Goal: Task Accomplishment & Management: Use online tool/utility

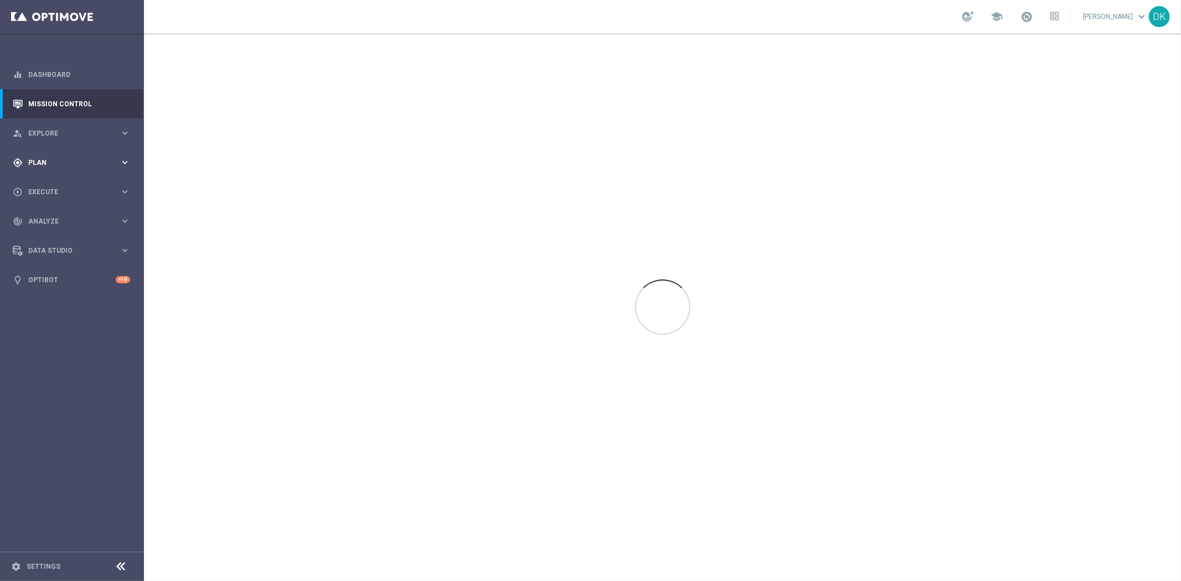
click at [69, 163] on span "Plan" at bounding box center [73, 162] width 91 height 7
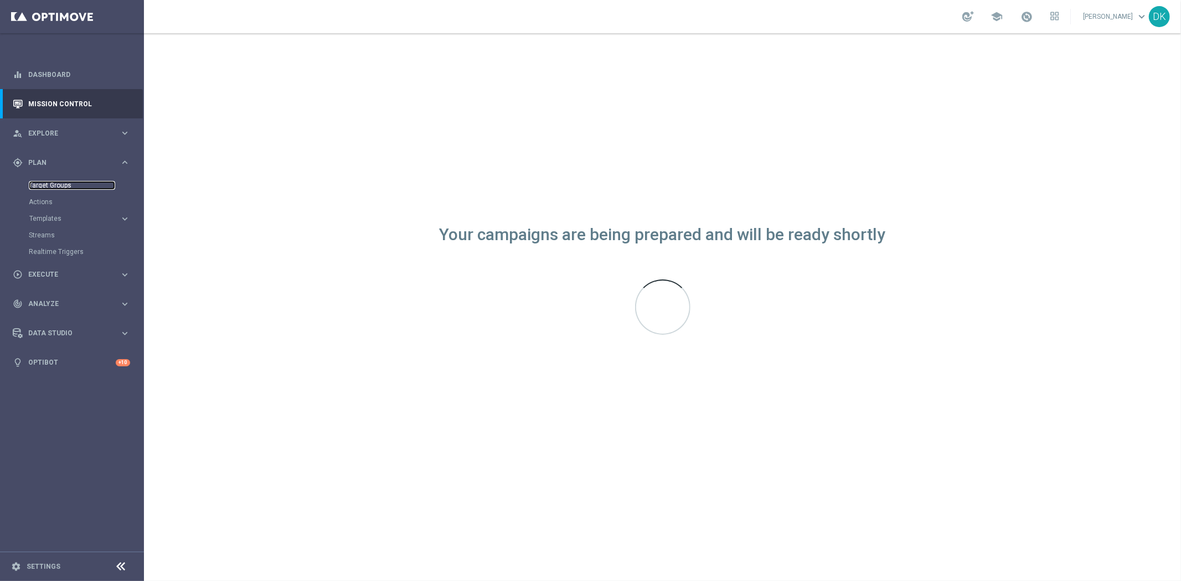
click at [59, 187] on link "Target Groups" at bounding box center [72, 185] width 86 height 9
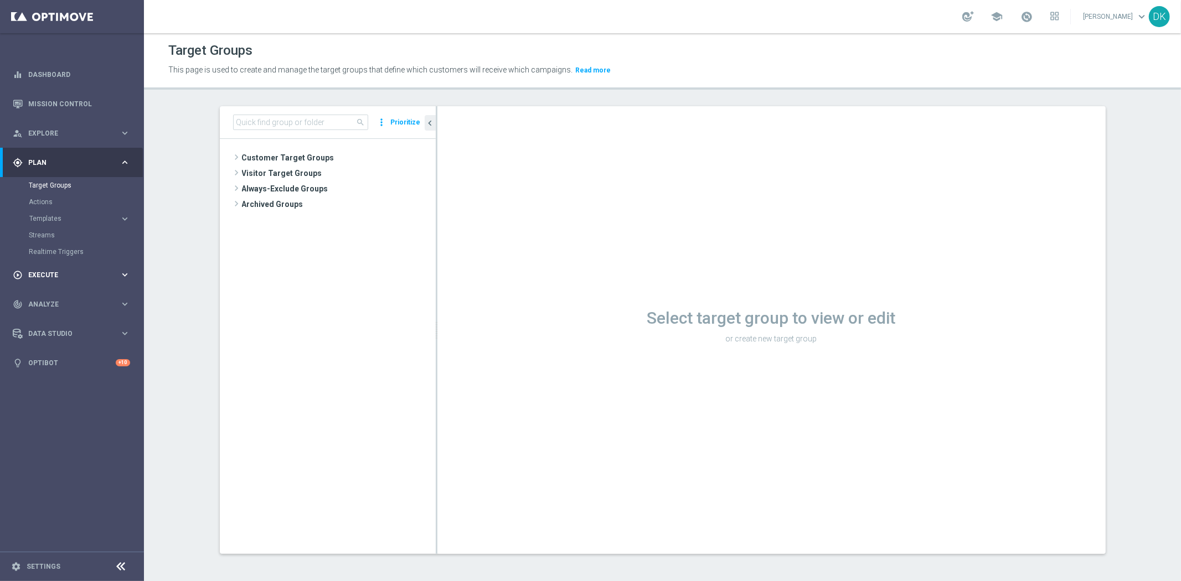
click at [81, 277] on span "Execute" at bounding box center [73, 275] width 91 height 7
click at [74, 212] on link "Campaign Builder" at bounding box center [72, 214] width 86 height 9
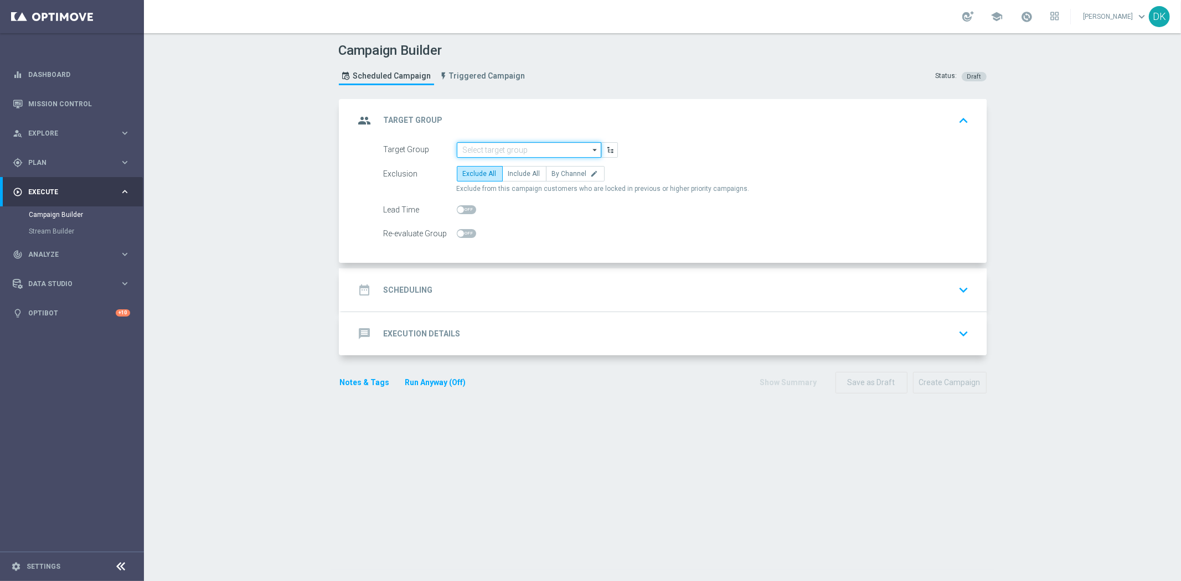
click at [540, 149] on input at bounding box center [529, 149] width 144 height 15
paste input "A_ALL_TARGET_OFFER_PUSH_ZAPOWIEDŹ_270925"
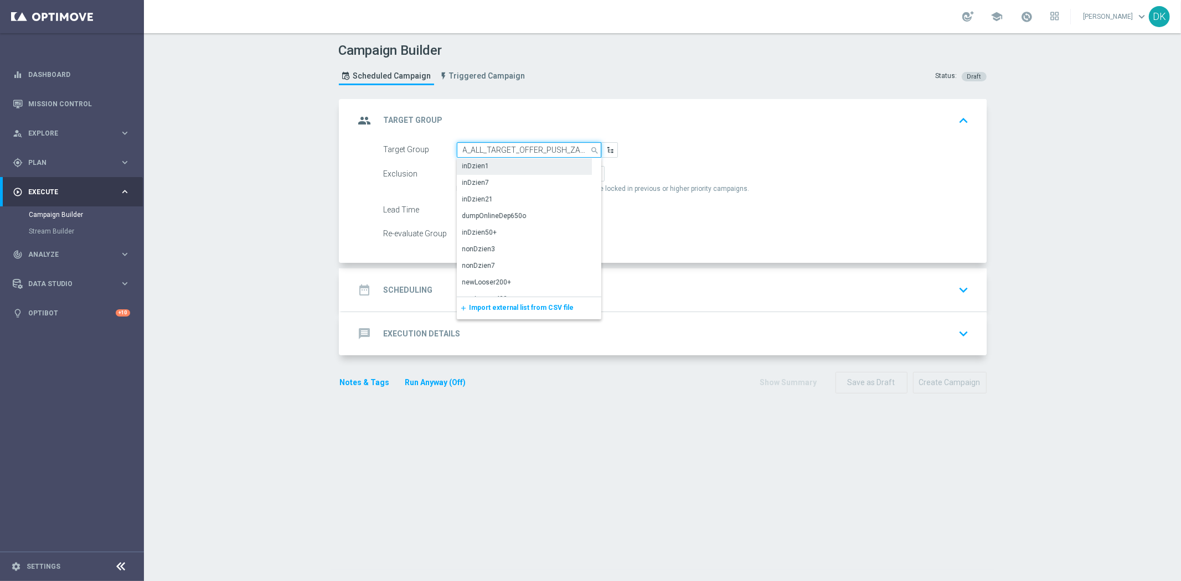
scroll to position [0, 51]
click at [533, 164] on div "A_ALL_TARGET_OFFER_PUSH_ZAPOWIEDŹ_270925" at bounding box center [529, 171] width 134 height 20
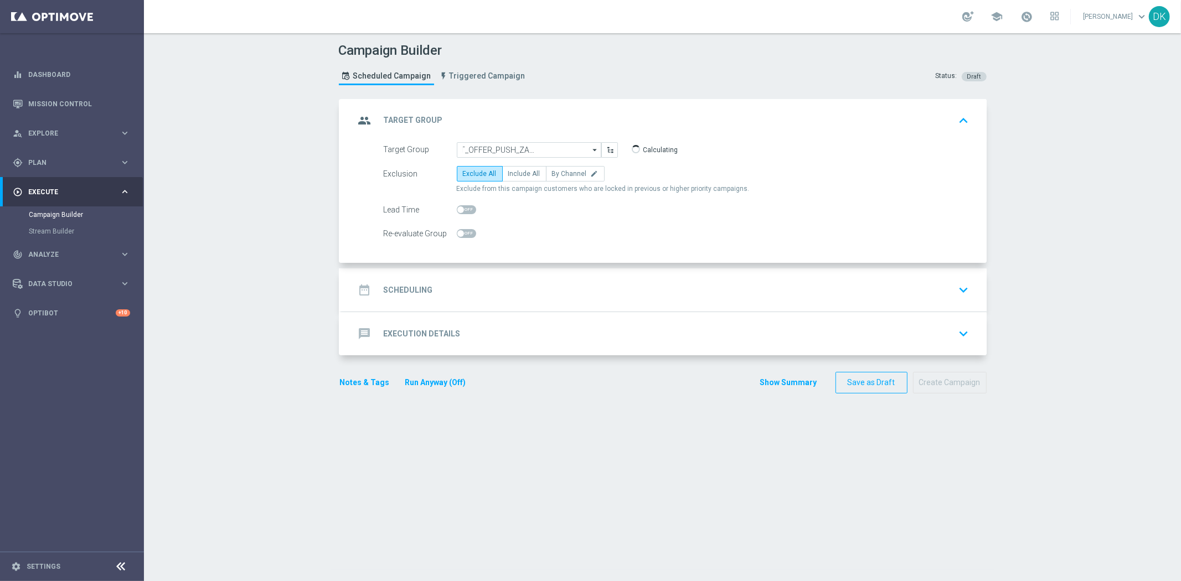
type input "A_ALL_TARGET_OFFER_PUSH_ZAPOWIEDŹ_270925"
click at [522, 176] on span "Include All" at bounding box center [524, 174] width 32 height 8
click at [515, 176] on input "Include All" at bounding box center [511, 175] width 7 height 7
radio input "true"
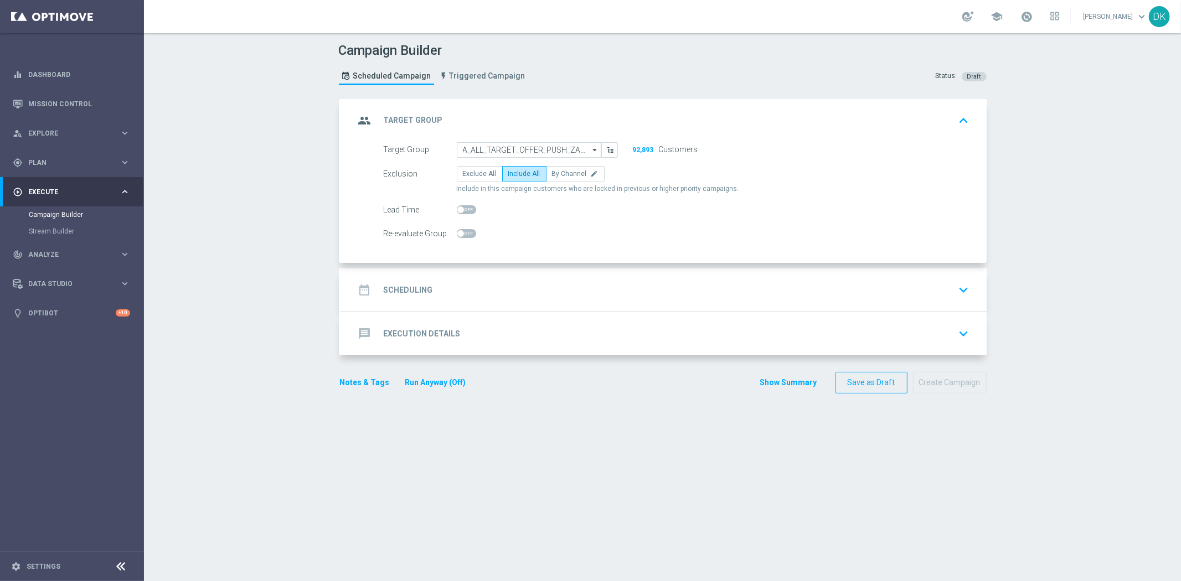
click at [474, 557] on section "group Target Group keyboard_arrow_up Target Group A_ALL_TARGET_OFFER_PUSH_ZAPOW…" at bounding box center [662, 334] width 664 height 471
click at [443, 289] on div "date_range Scheduling keyboard_arrow_down" at bounding box center [664, 290] width 618 height 21
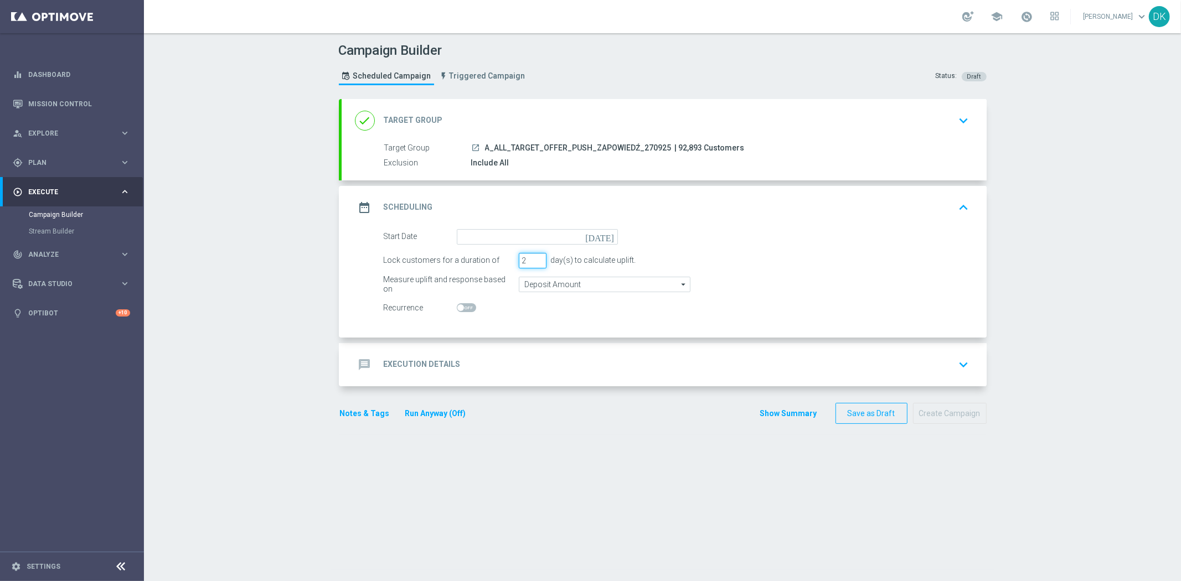
click at [534, 261] on input "2" at bounding box center [533, 260] width 28 height 15
type input "1"
click at [534, 261] on input "1" at bounding box center [533, 260] width 28 height 15
click at [549, 240] on input at bounding box center [537, 236] width 161 height 15
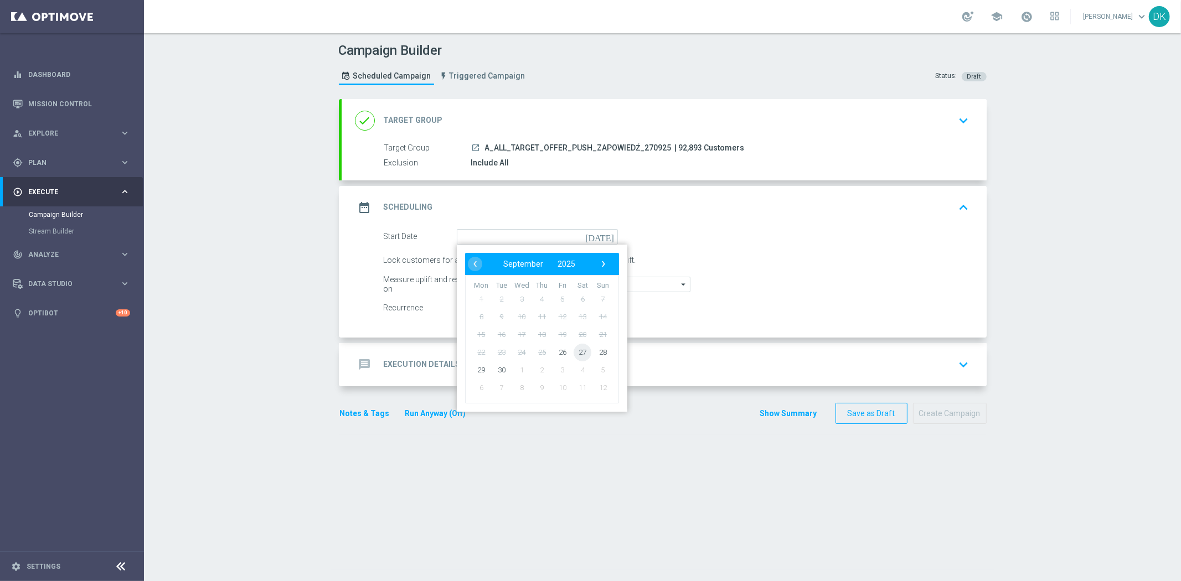
click at [577, 348] on span "27" at bounding box center [582, 352] width 18 height 18
type input "[DATE]"
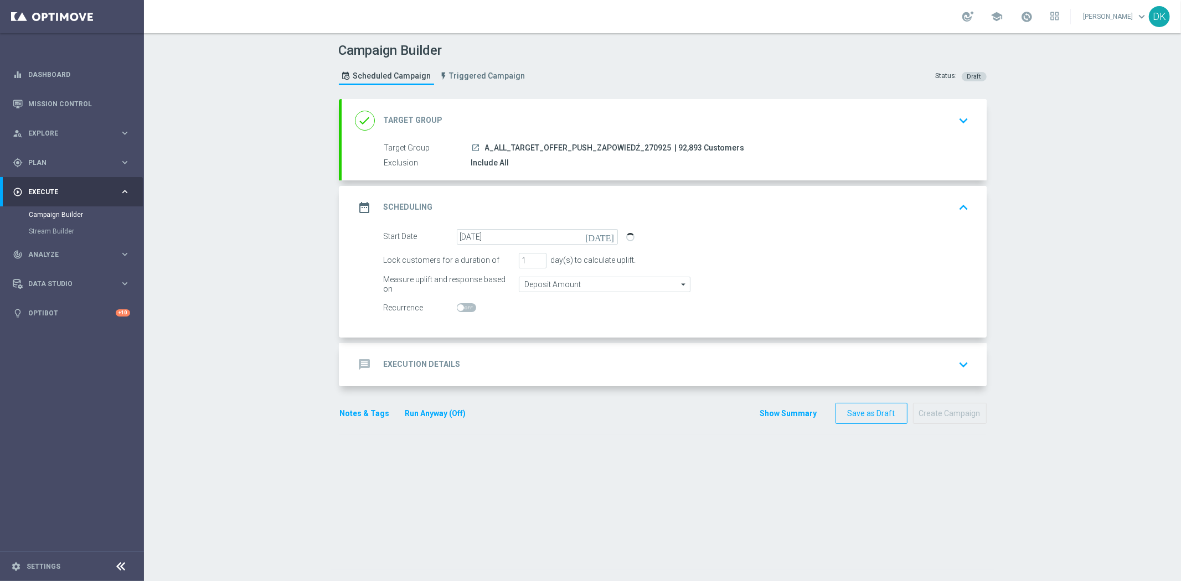
click at [452, 361] on h2 "Execution Details" at bounding box center [422, 364] width 77 height 11
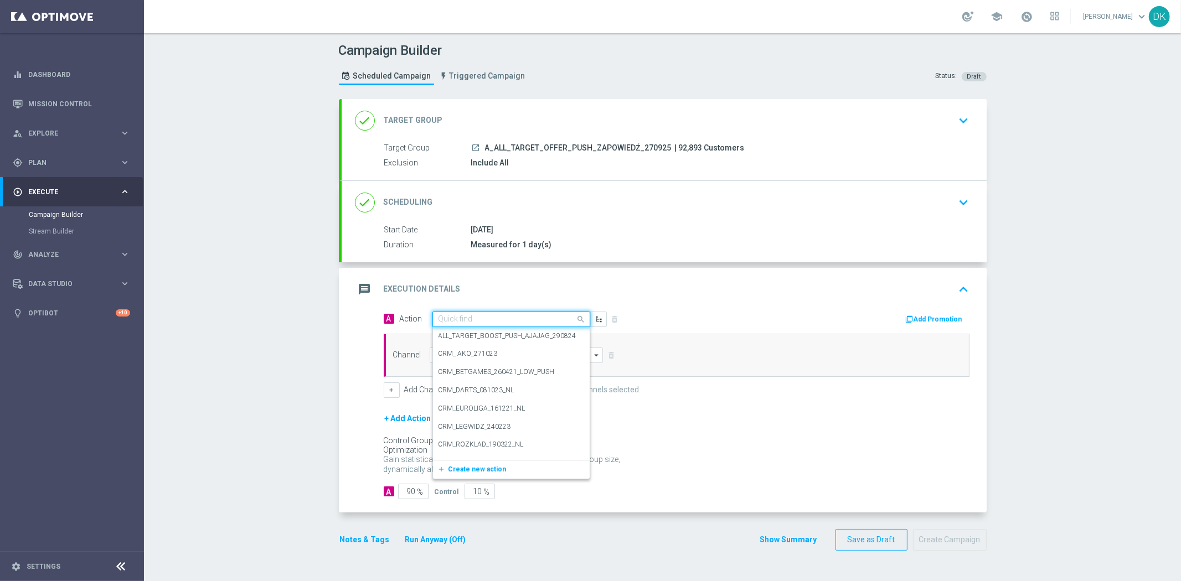
click at [479, 317] on input "text" at bounding box center [499, 319] width 123 height 9
click at [470, 465] on span "Create new action" at bounding box center [477, 469] width 58 height 8
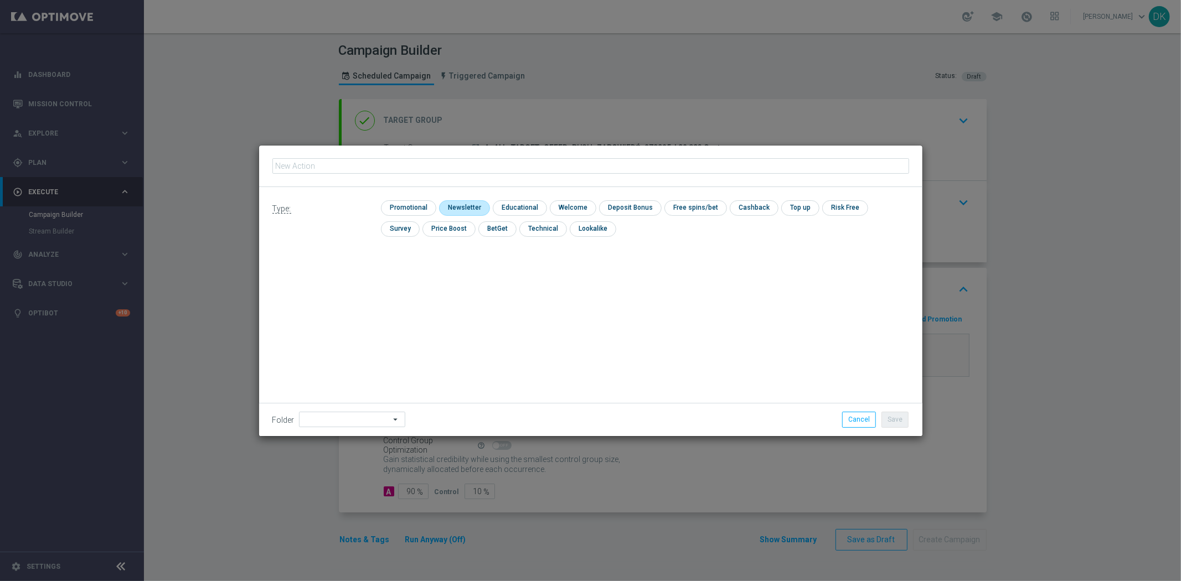
type input "A_ALL_TARGET_OFFER_PUSH_ZAPOWIEDŹ_270925"
click at [414, 194] on div "Type: check Promotional check Newsletter check Educational check Welcome check …" at bounding box center [590, 222] width 663 height 71
click at [415, 203] on input "checkbox" at bounding box center [407, 207] width 53 height 15
checkbox input "true"
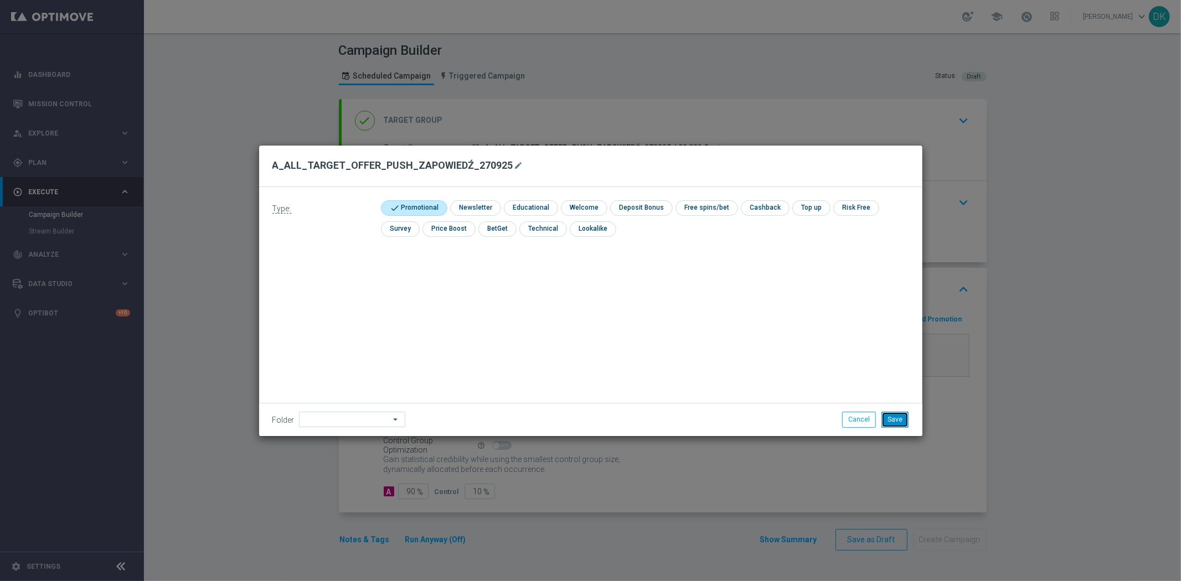
click at [892, 423] on button "Save" at bounding box center [894, 419] width 27 height 15
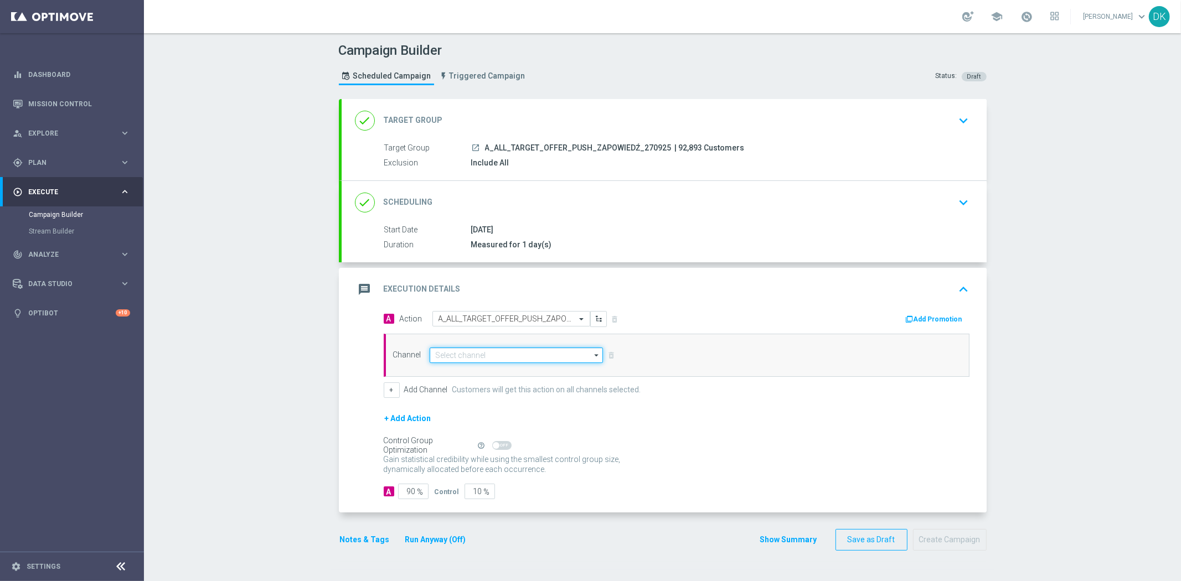
click at [535, 354] on input at bounding box center [516, 355] width 174 height 15
type input "XtremePush"
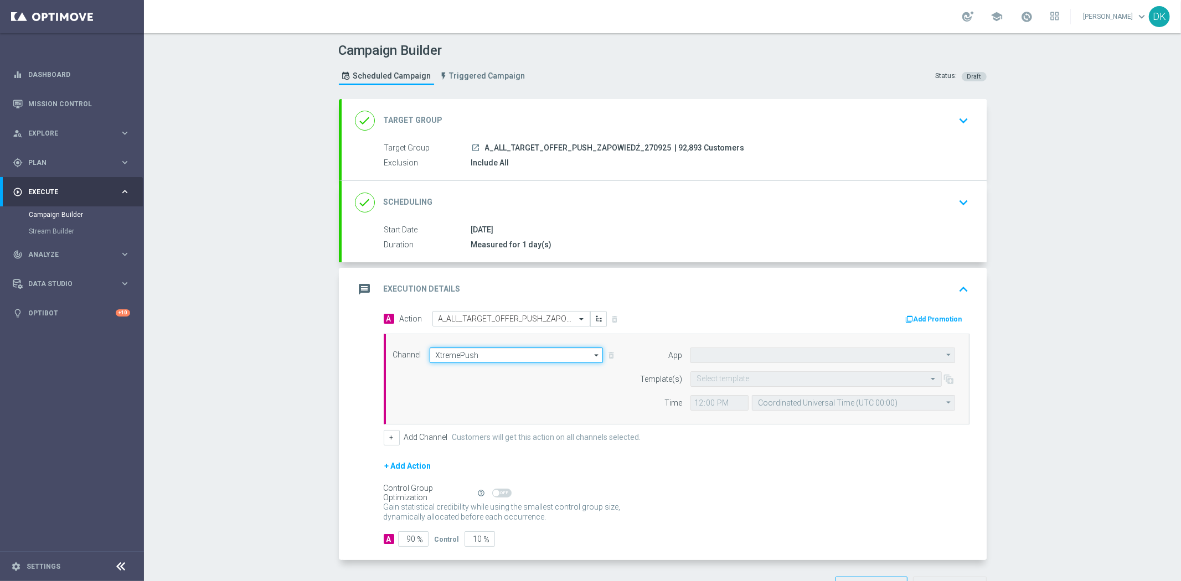
type input "STS_PL"
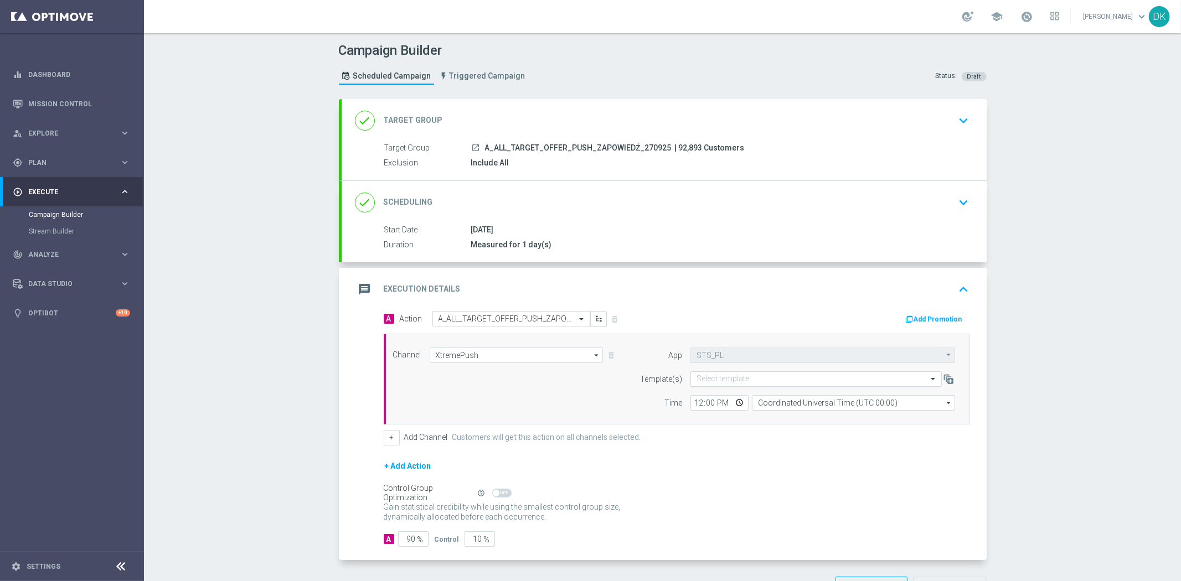
click at [789, 384] on div "Select template" at bounding box center [815, 378] width 251 height 15
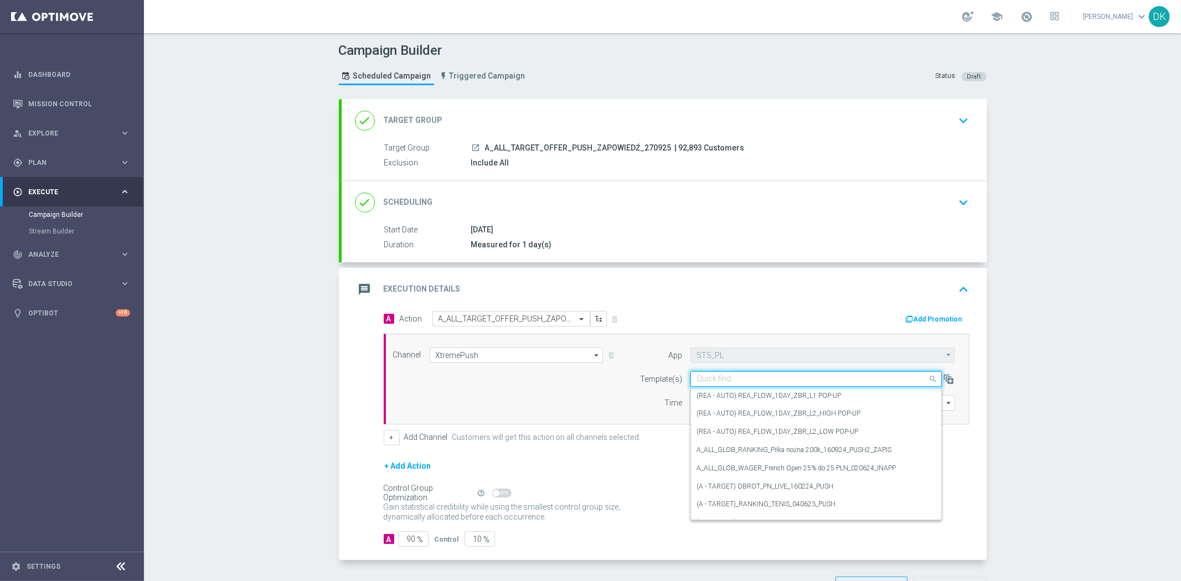
paste input "A_ALL_TARGET_OFFER_PUSH_ZAPOWIEDŹ_270925"
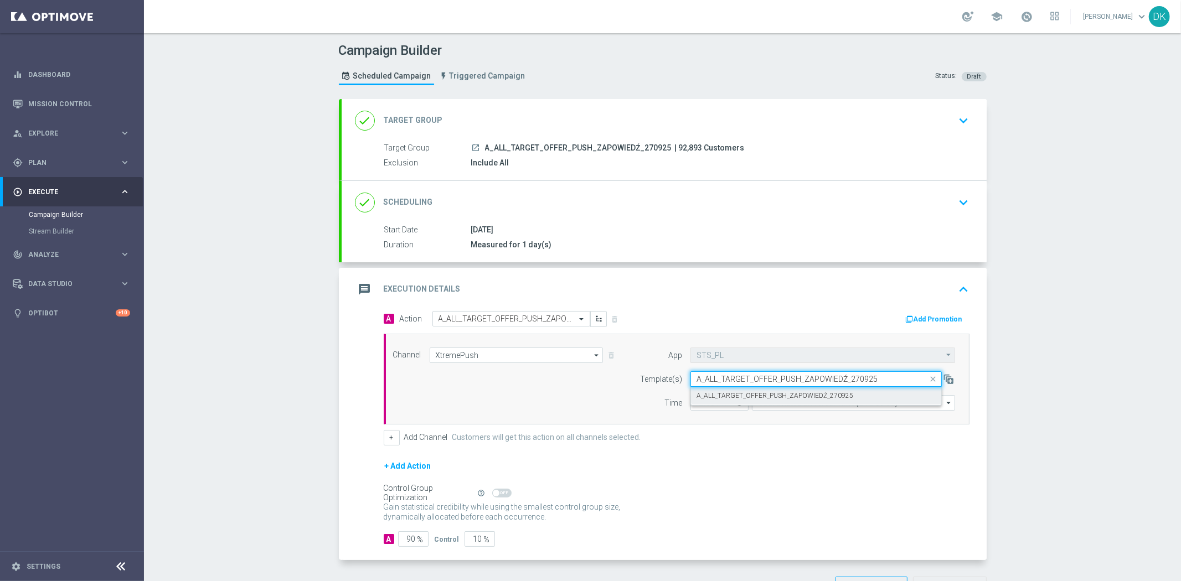
click at [747, 401] on div "A_ALL_TARGET_OFFER_PUSH_ZAPOWIEDŹ_270925" at bounding box center [815, 396] width 239 height 18
type input "A_ALL_TARGET_OFFER_PUSH_ZAPOWIEDŹ_270925"
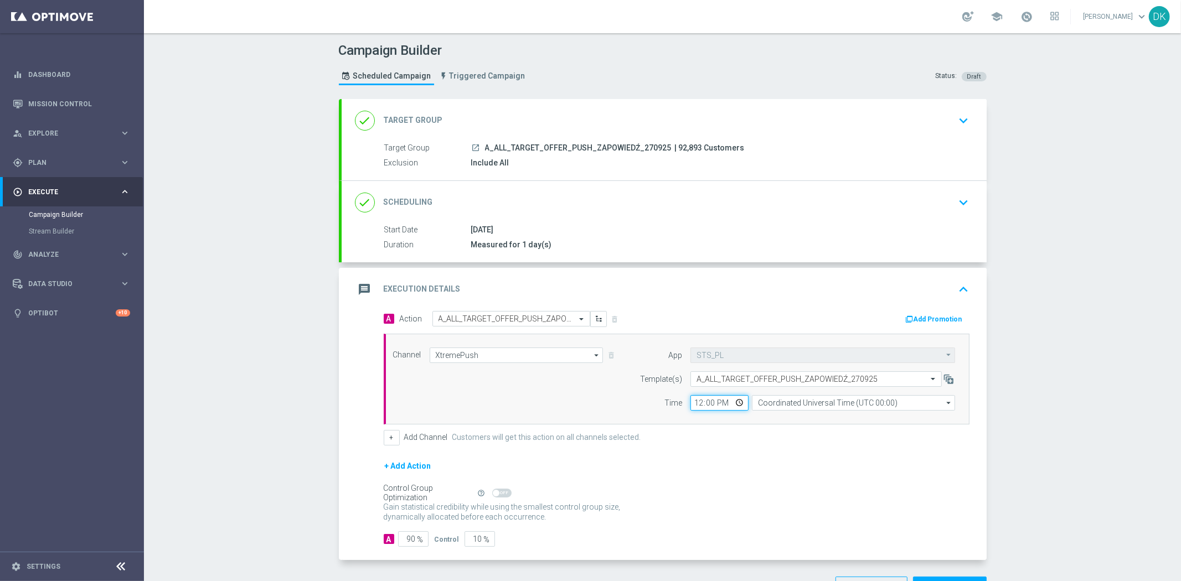
click at [690, 402] on input "12:00" at bounding box center [719, 402] width 58 height 15
type input "13:20"
click at [809, 401] on input "Coordinated Universal Time (UTC 00:00)" at bounding box center [853, 402] width 203 height 15
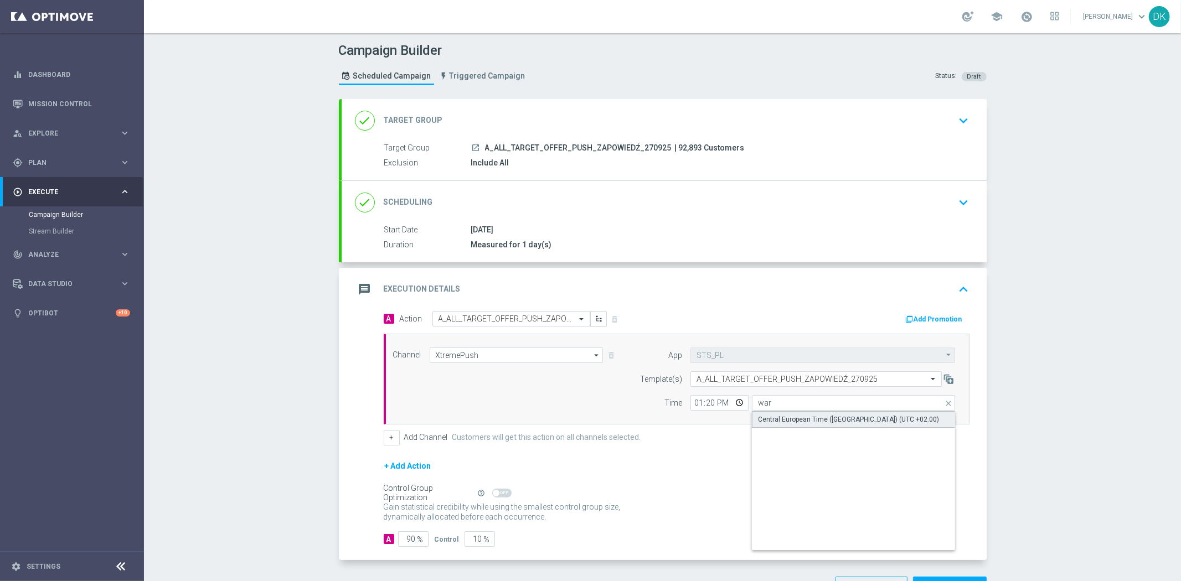
click at [804, 419] on div "Central European Time ([GEOGRAPHIC_DATA]) (UTC +02:00)" at bounding box center [848, 420] width 181 height 10
type input "Central European Time ([GEOGRAPHIC_DATA]) (UTC +02:00)"
click at [810, 479] on div "+ Add Action" at bounding box center [677, 473] width 586 height 28
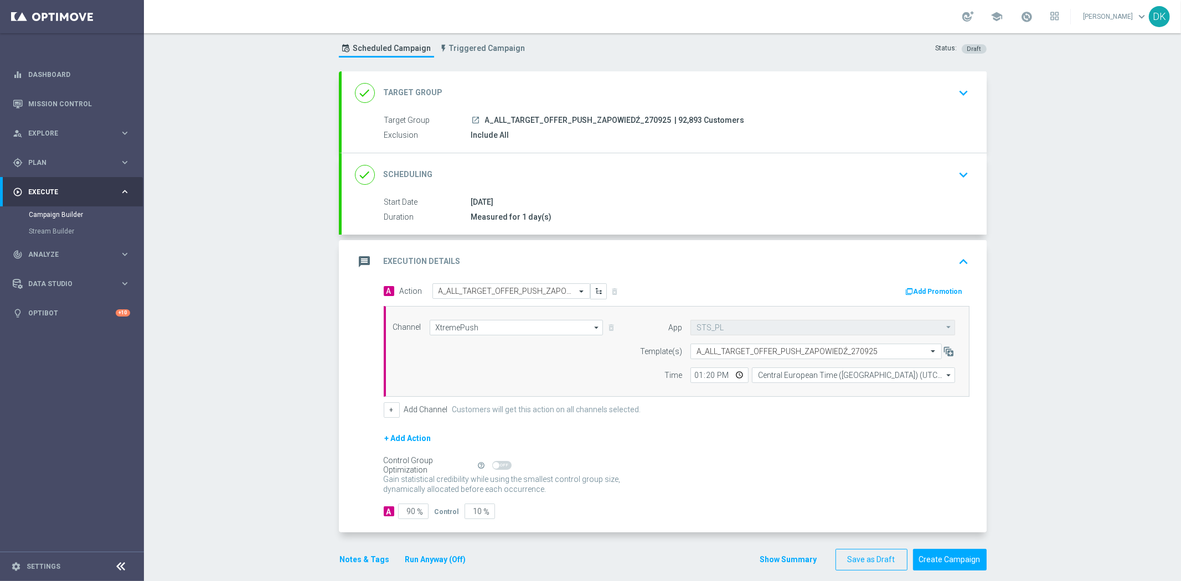
scroll to position [39, 0]
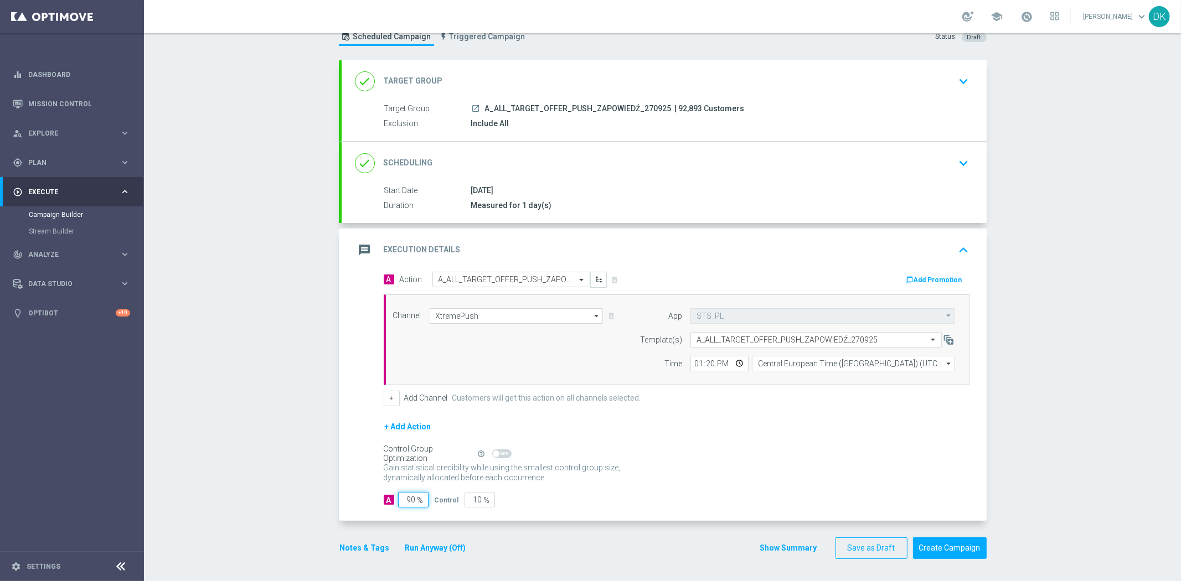
drag, startPoint x: 405, startPoint y: 502, endPoint x: 437, endPoint y: 503, distance: 32.7
click at [436, 503] on div "A 90 % Control 10 %" at bounding box center [677, 499] width 586 height 15
type input "98"
type input "2"
type input "98"
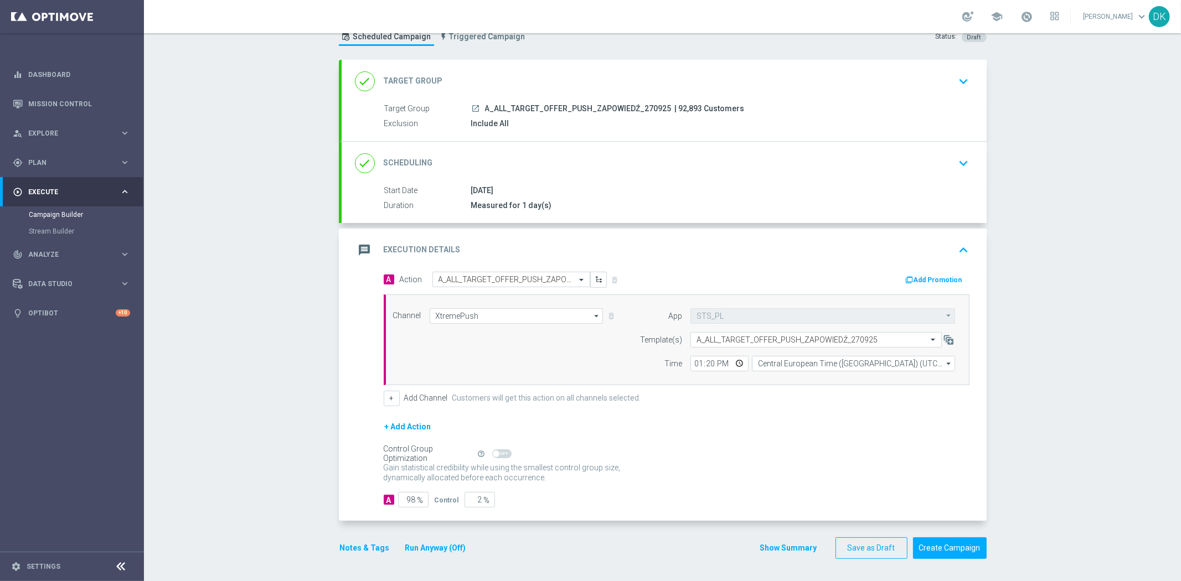
click at [671, 477] on div "Gain statistical credibility while using the smallest control group size, dynam…" at bounding box center [677, 473] width 586 height 27
click at [961, 548] on button "Create Campaign" at bounding box center [950, 548] width 74 height 22
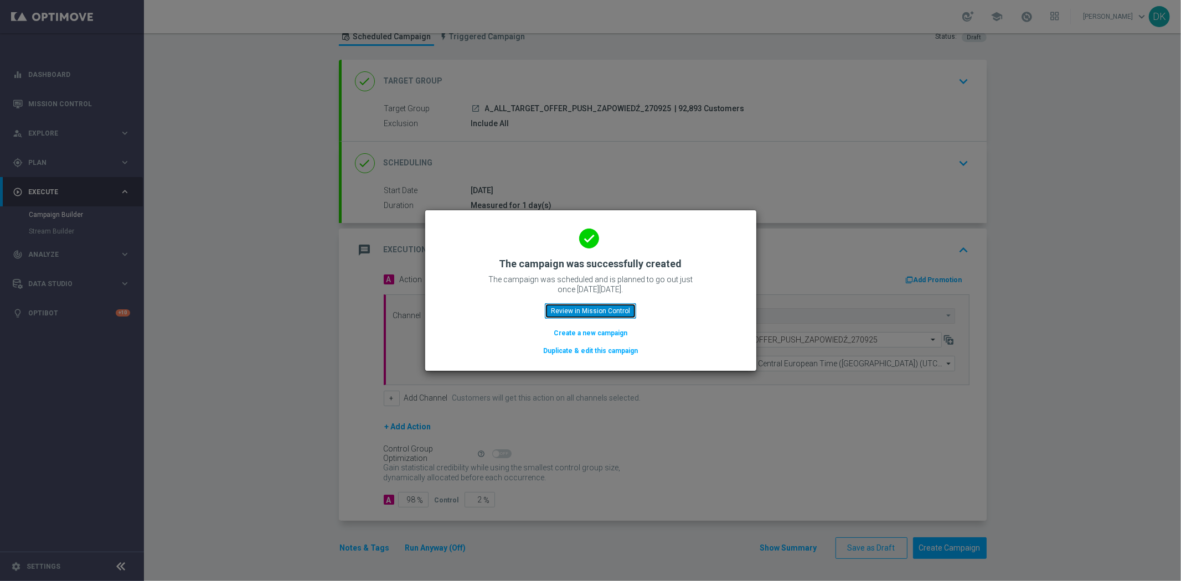
click at [596, 309] on button "Review in Mission Control" at bounding box center [590, 310] width 91 height 15
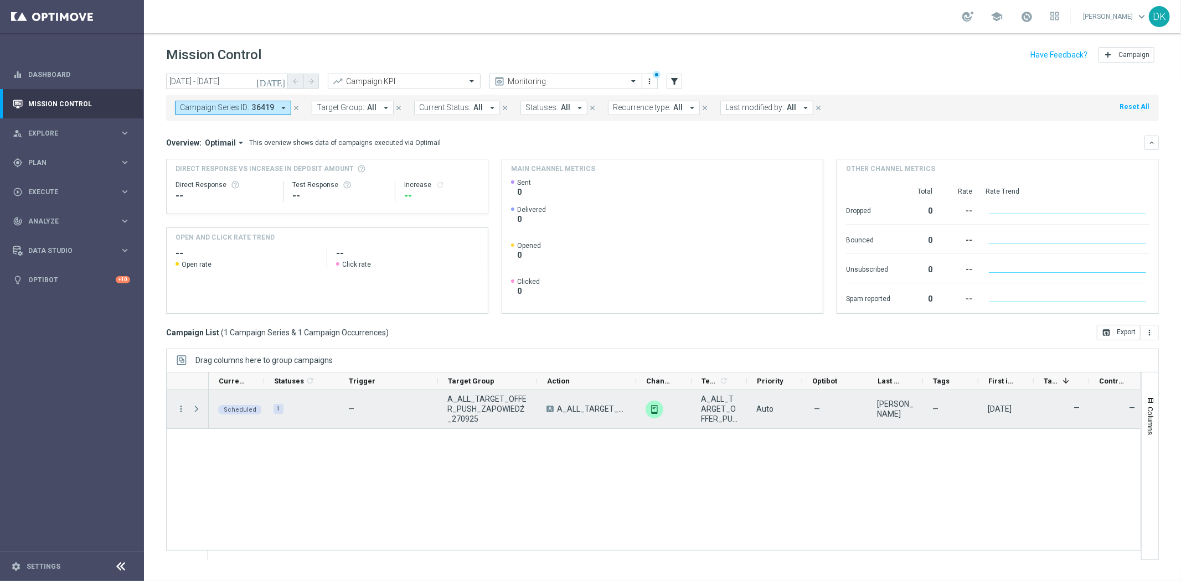
click at [501, 405] on span "A_ALL_TARGET_OFFER_PUSH_ZAPOWIEDŹ_270925" at bounding box center [487, 409] width 80 height 30
